Goal: Task Accomplishment & Management: Manage account settings

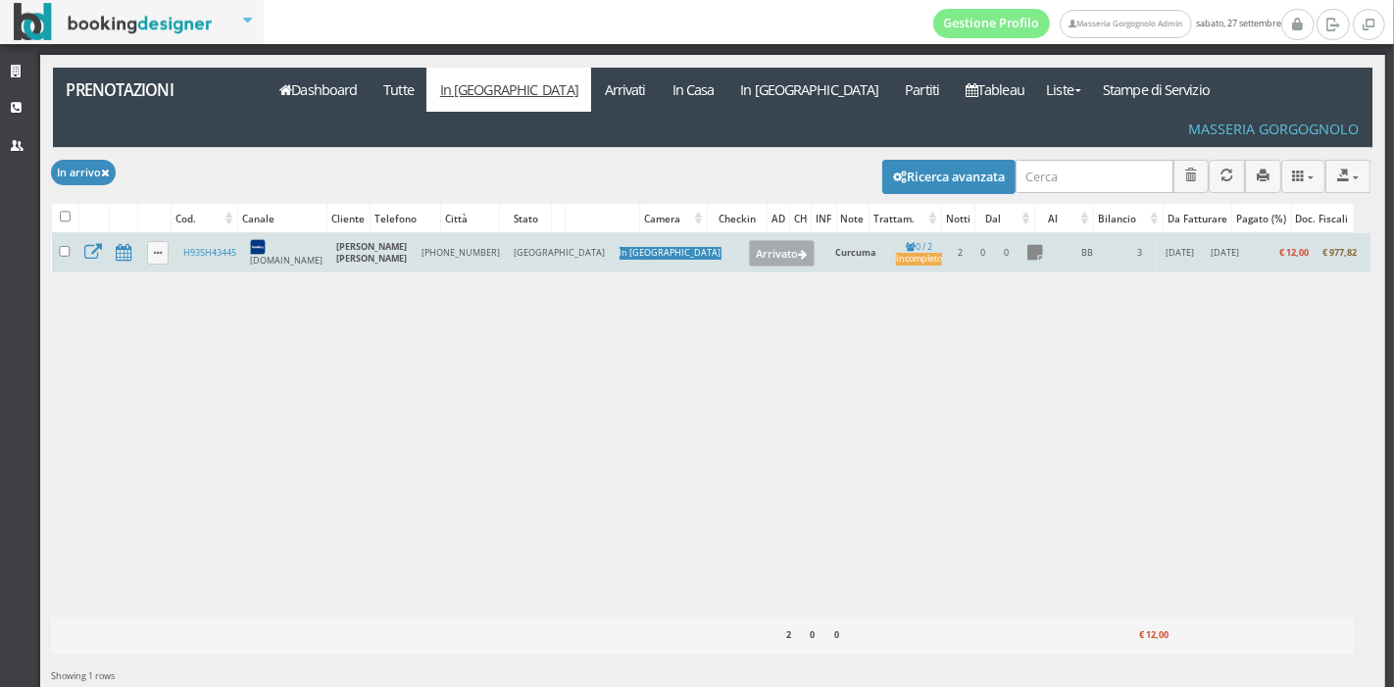
click at [749, 240] on button "Arrivato" at bounding box center [782, 252] width 66 height 25
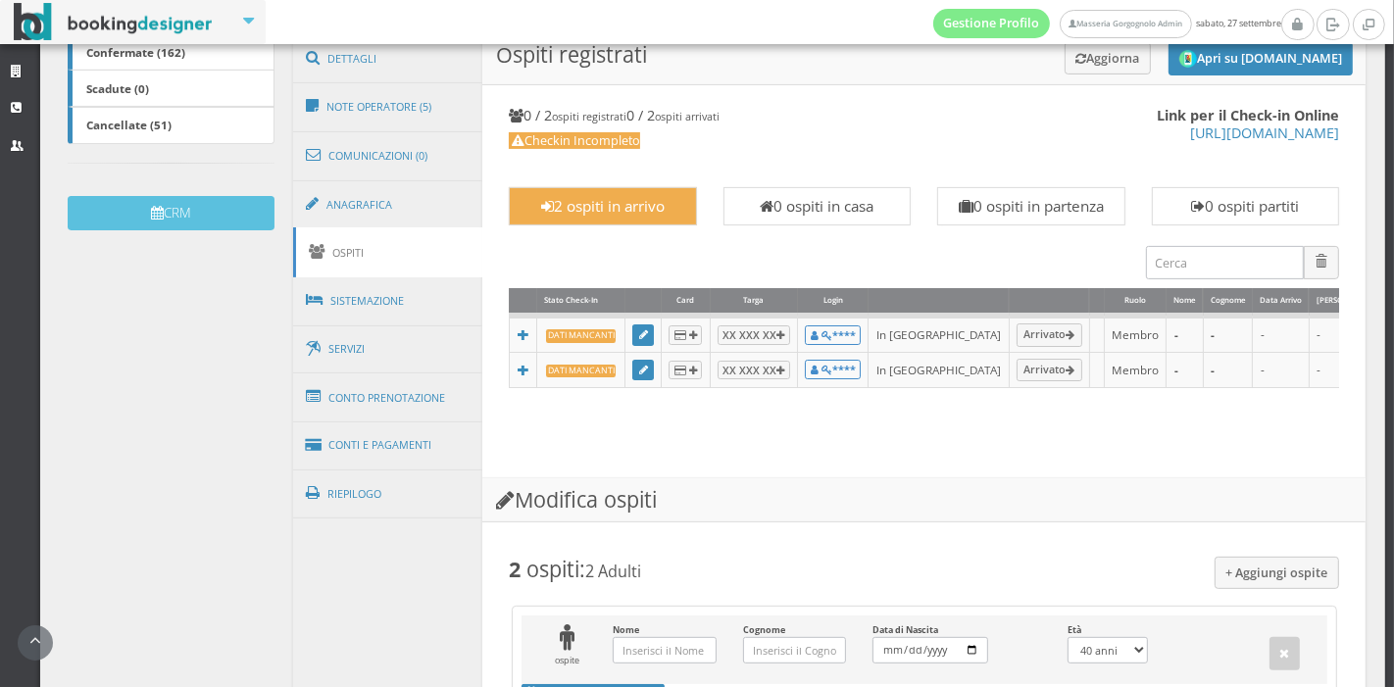
scroll to position [513, 0]
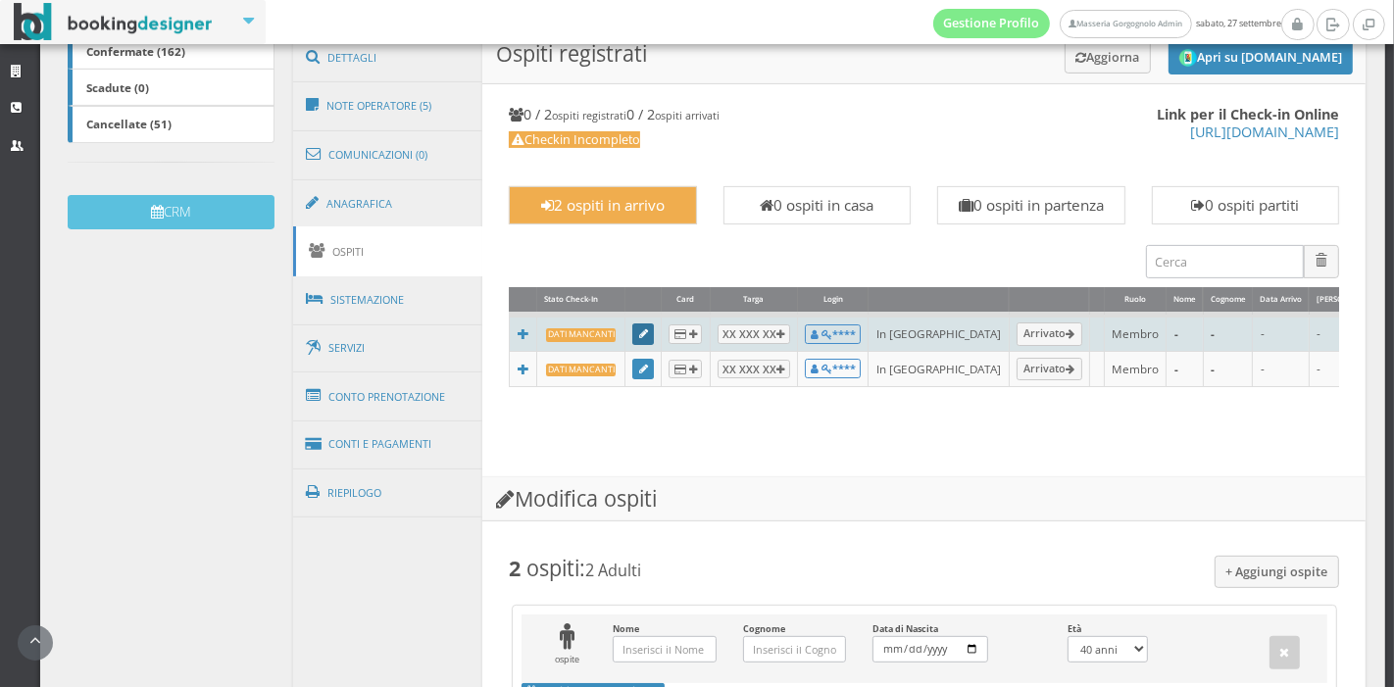
click at [639, 330] on icon at bounding box center [643, 334] width 9 height 11
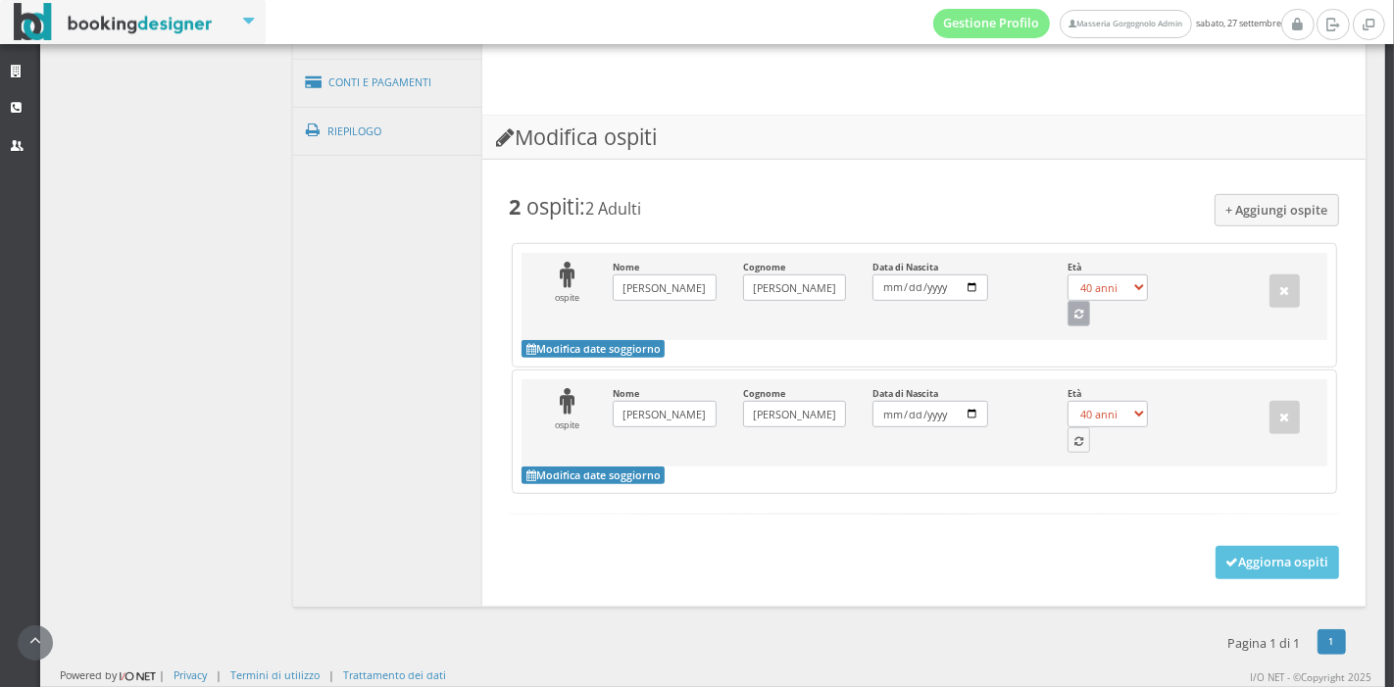
click at [1068, 327] on button "button" at bounding box center [1080, 313] width 24 height 25
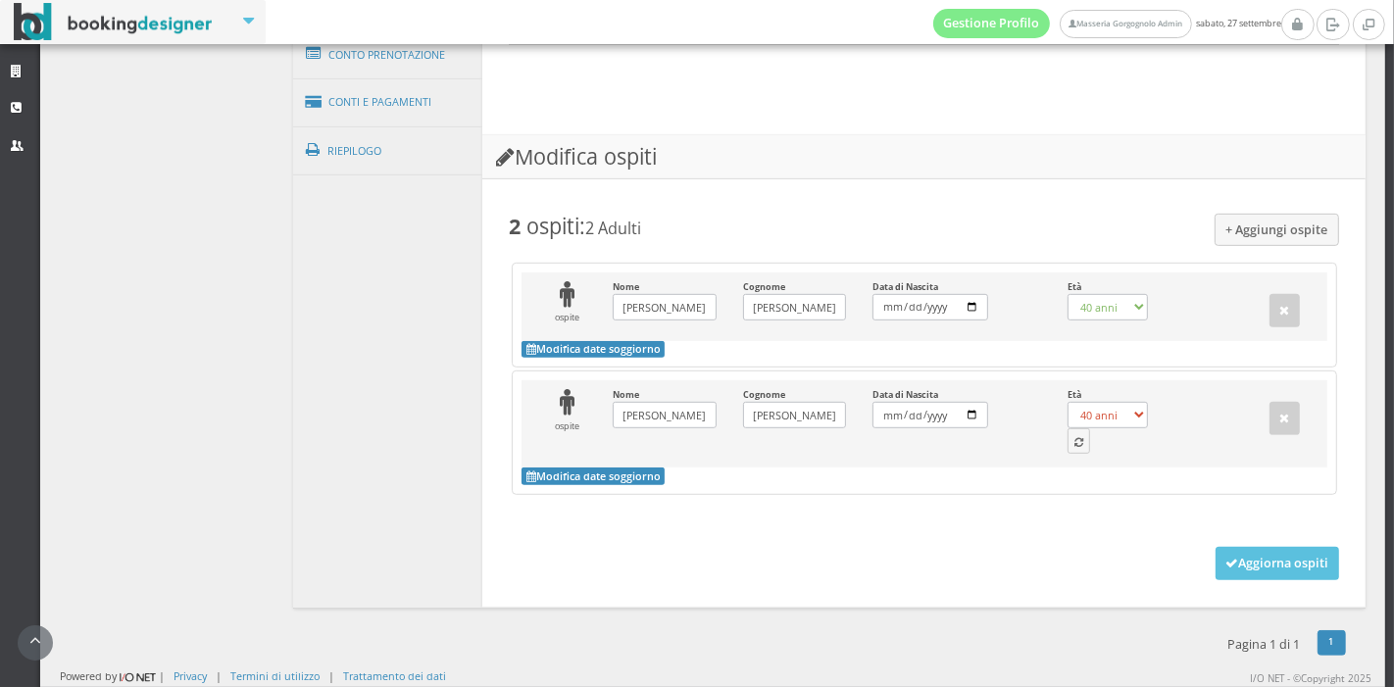
select select "32"
click at [1075, 438] on icon "button" at bounding box center [1079, 443] width 9 height 11
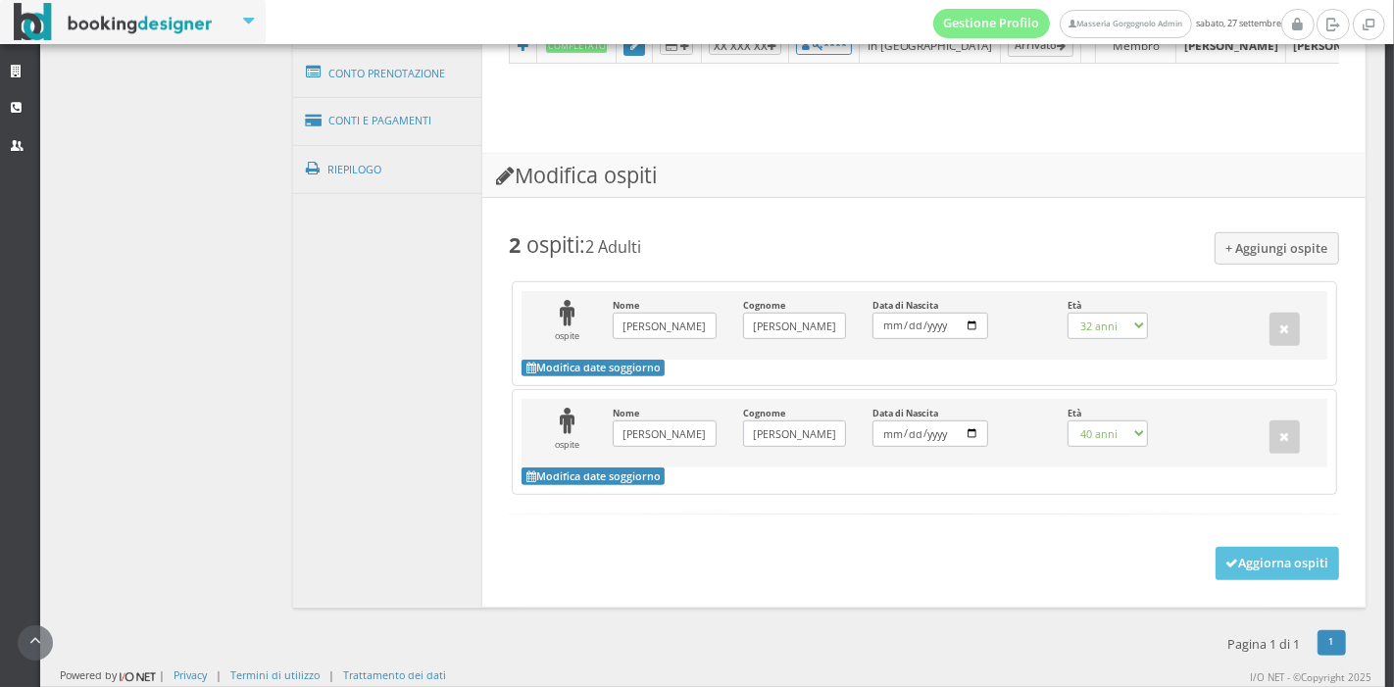
scroll to position [907, 0]
select select "31"
click at [1221, 558] on button "Aggiorna ospiti" at bounding box center [1278, 563] width 125 height 33
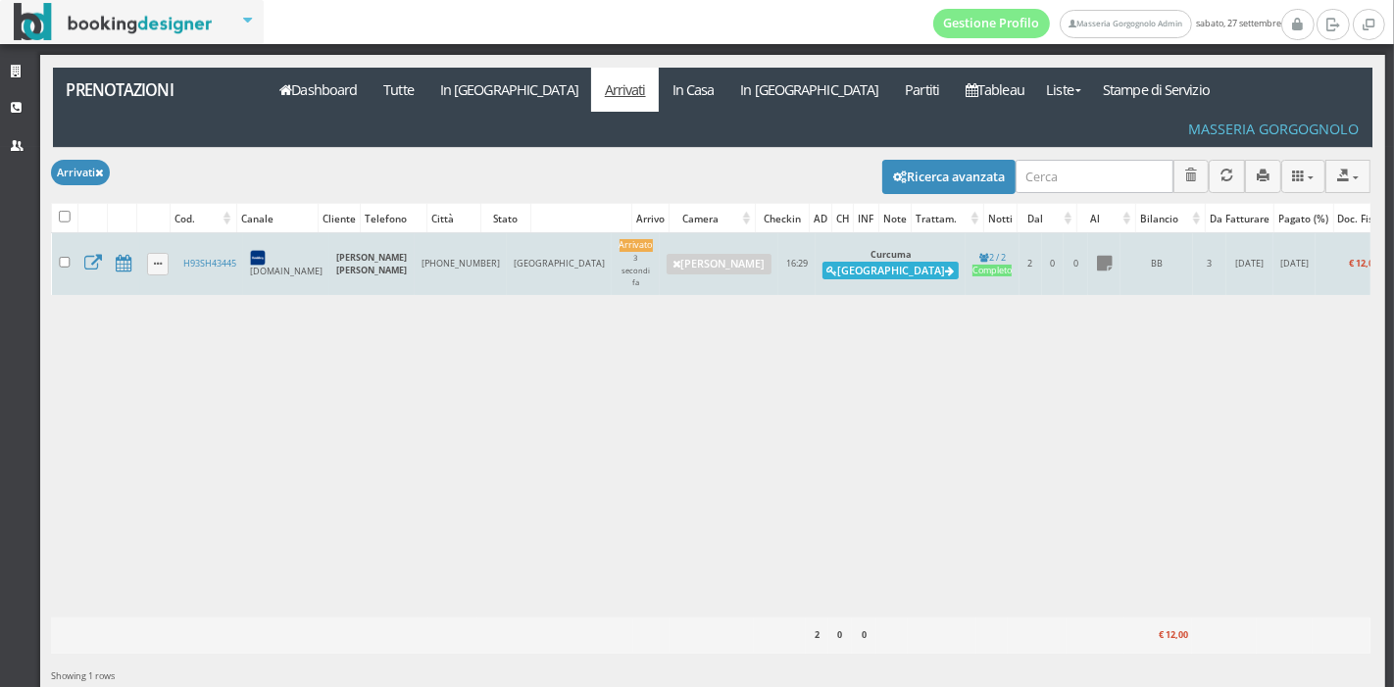
click at [823, 262] on button "Alloggia" at bounding box center [891, 271] width 136 height 18
